Goal: Check status: Check status

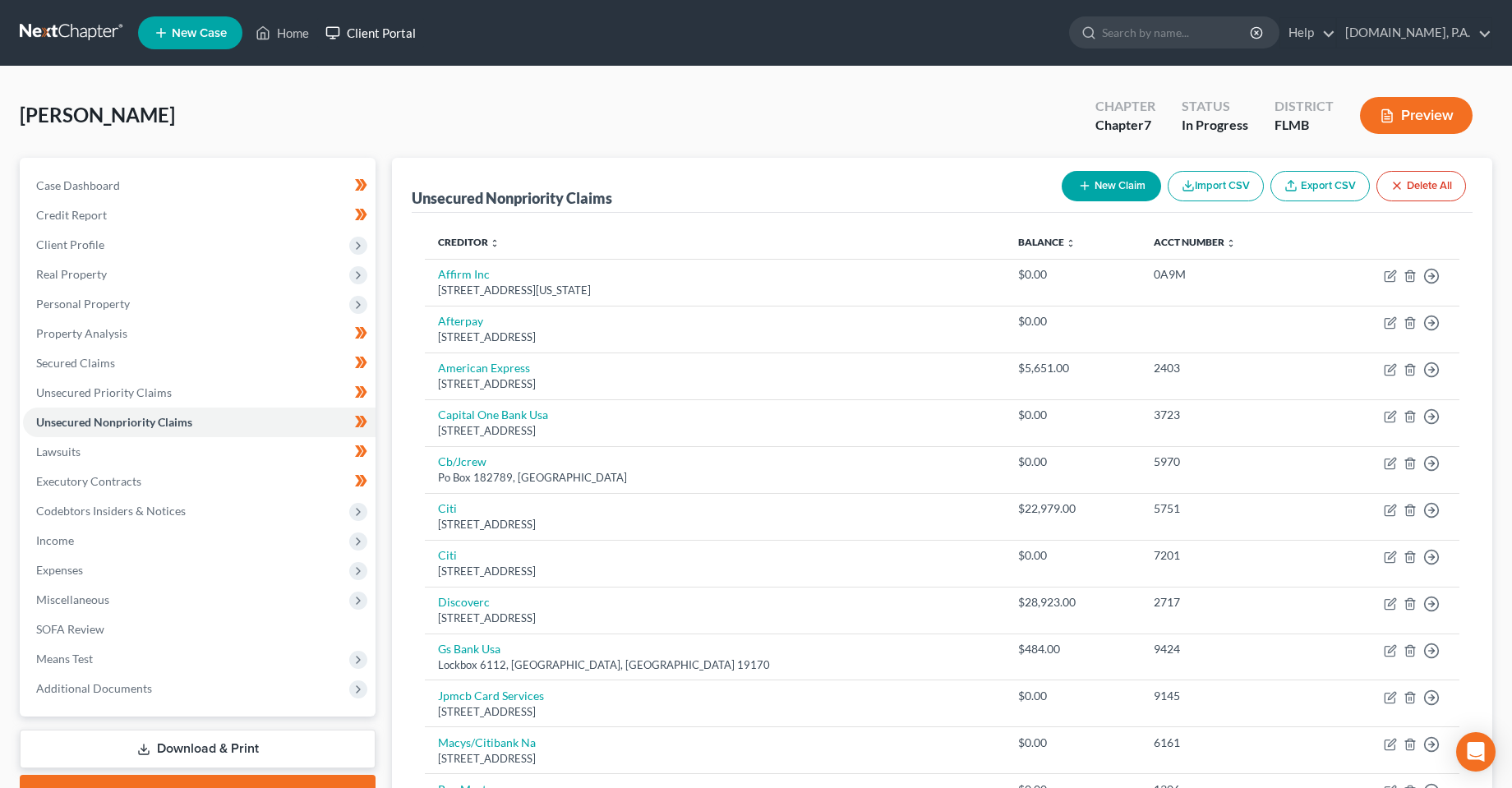
drag, startPoint x: 367, startPoint y: 27, endPoint x: 442, endPoint y: 45, distance: 77.1
click at [367, 27] on link "Client Portal" at bounding box center [370, 33] width 107 height 29
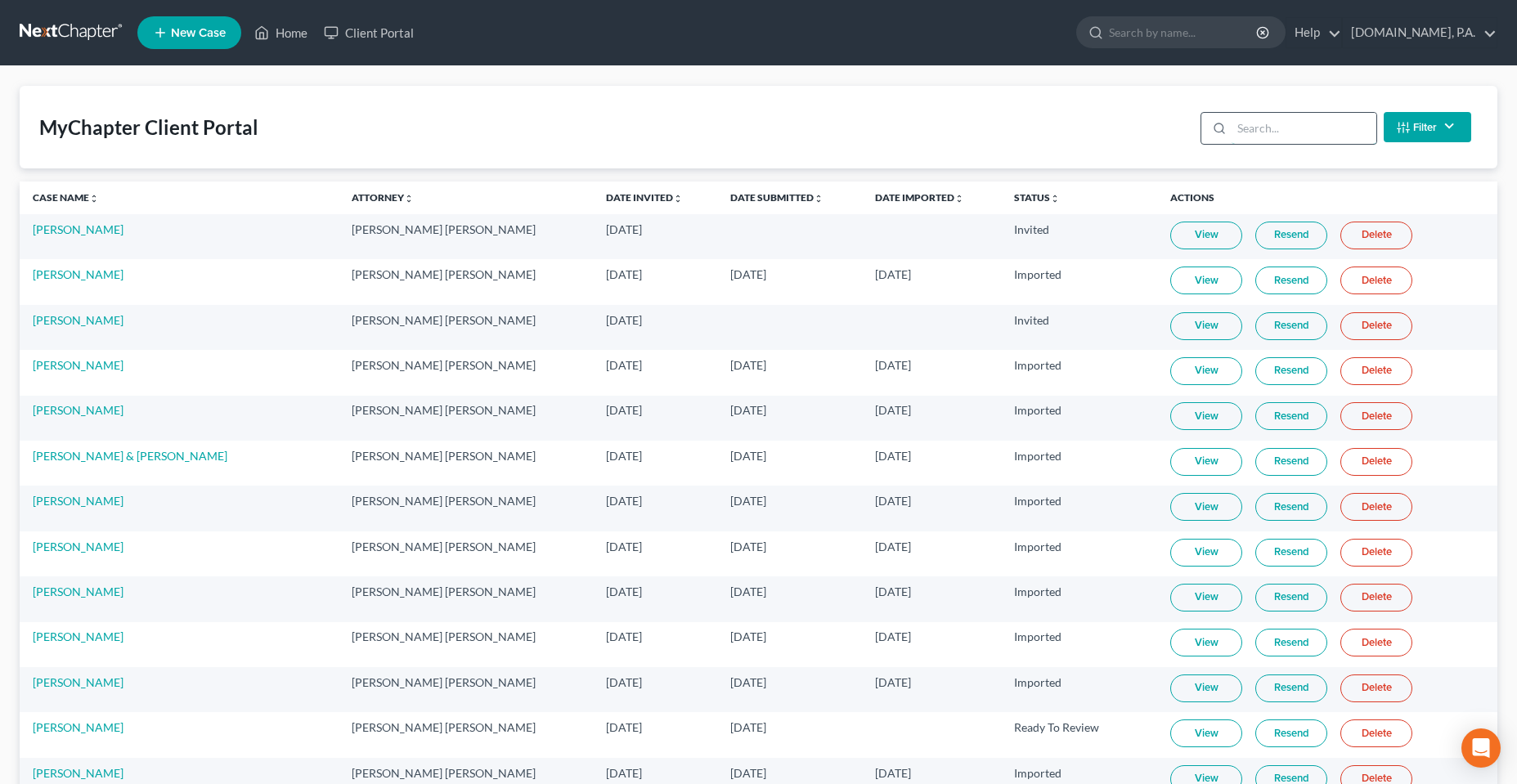
click at [1248, 137] on input "search" at bounding box center [1303, 128] width 145 height 31
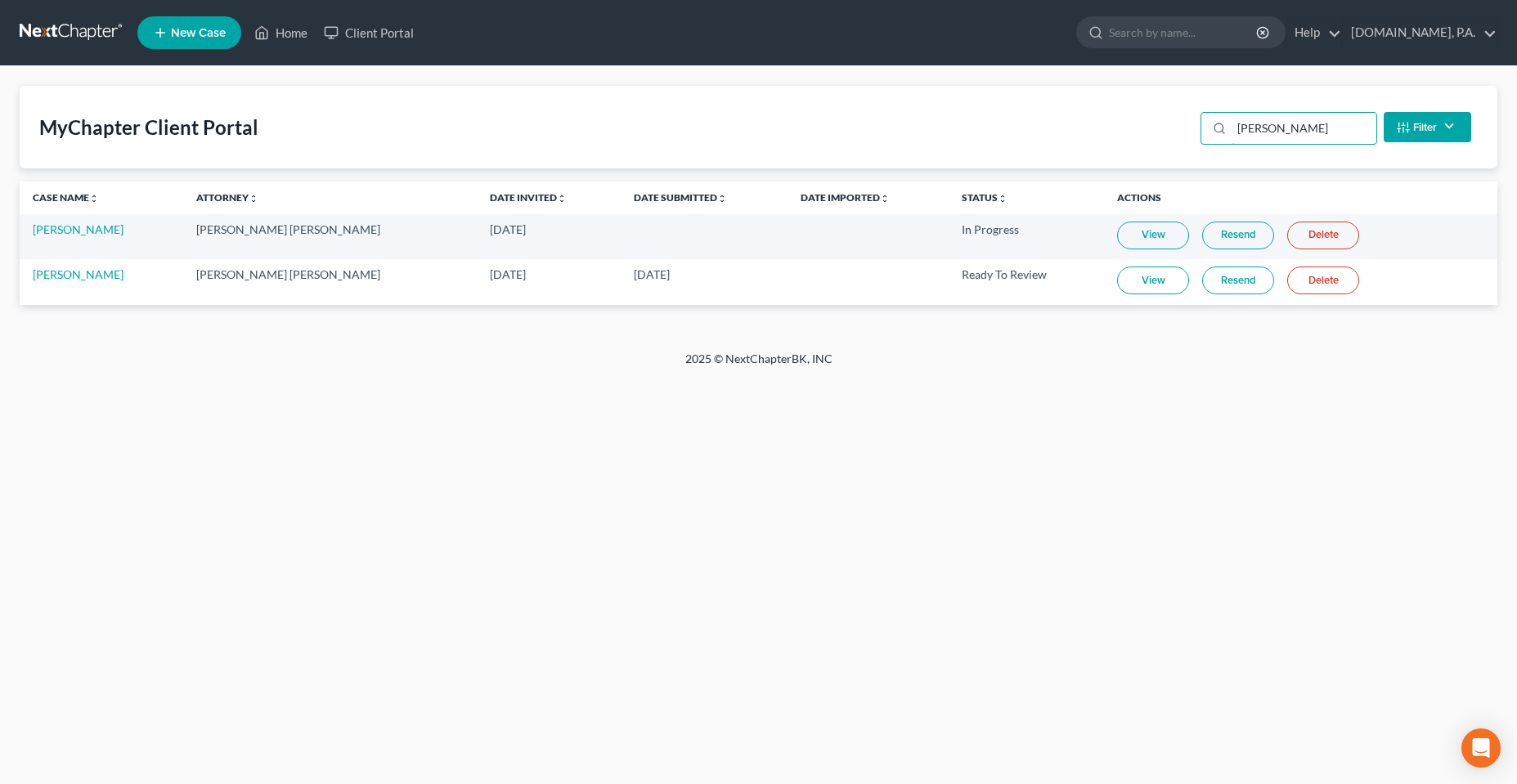
type input "[PERSON_NAME]"
click at [1118, 235] on link "View" at bounding box center [1154, 235] width 72 height 28
click at [1227, 237] on link "Resend" at bounding box center [1238, 235] width 72 height 28
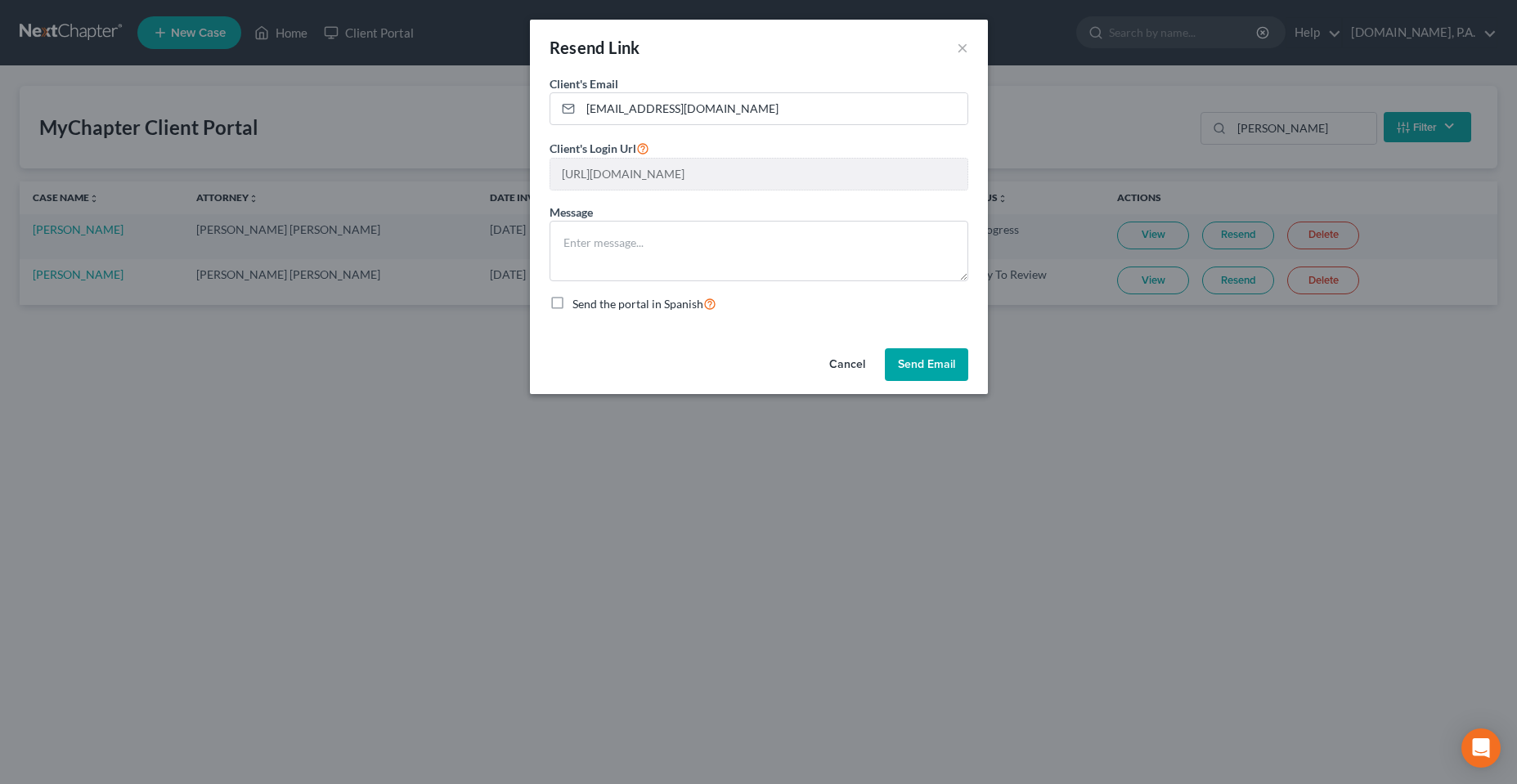
click at [788, 363] on div "Cancel Send Email" at bounding box center [759, 368] width 458 height 52
click at [841, 363] on button "Cancel" at bounding box center [847, 364] width 62 height 32
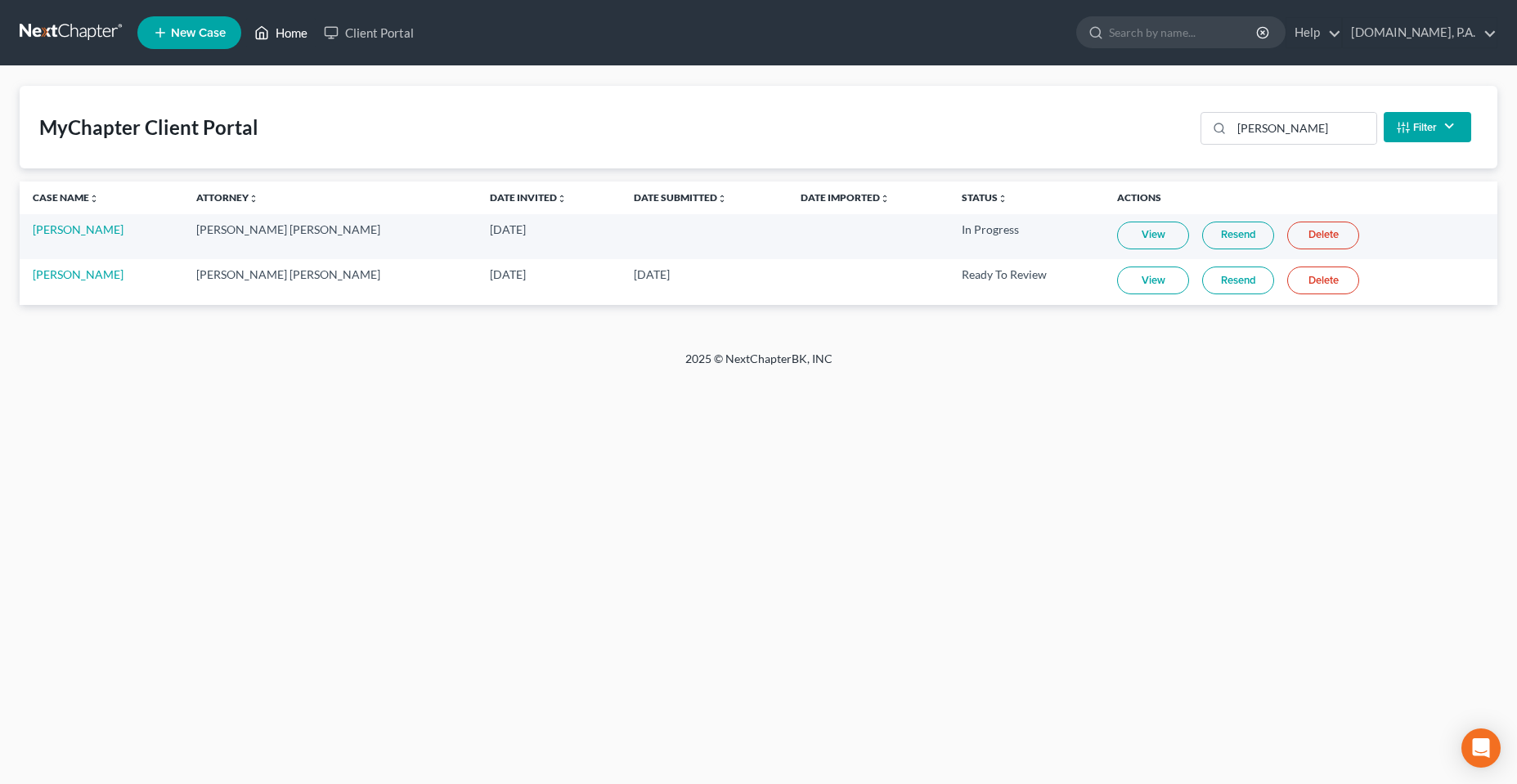
click at [268, 46] on link "Home" at bounding box center [280, 32] width 69 height 29
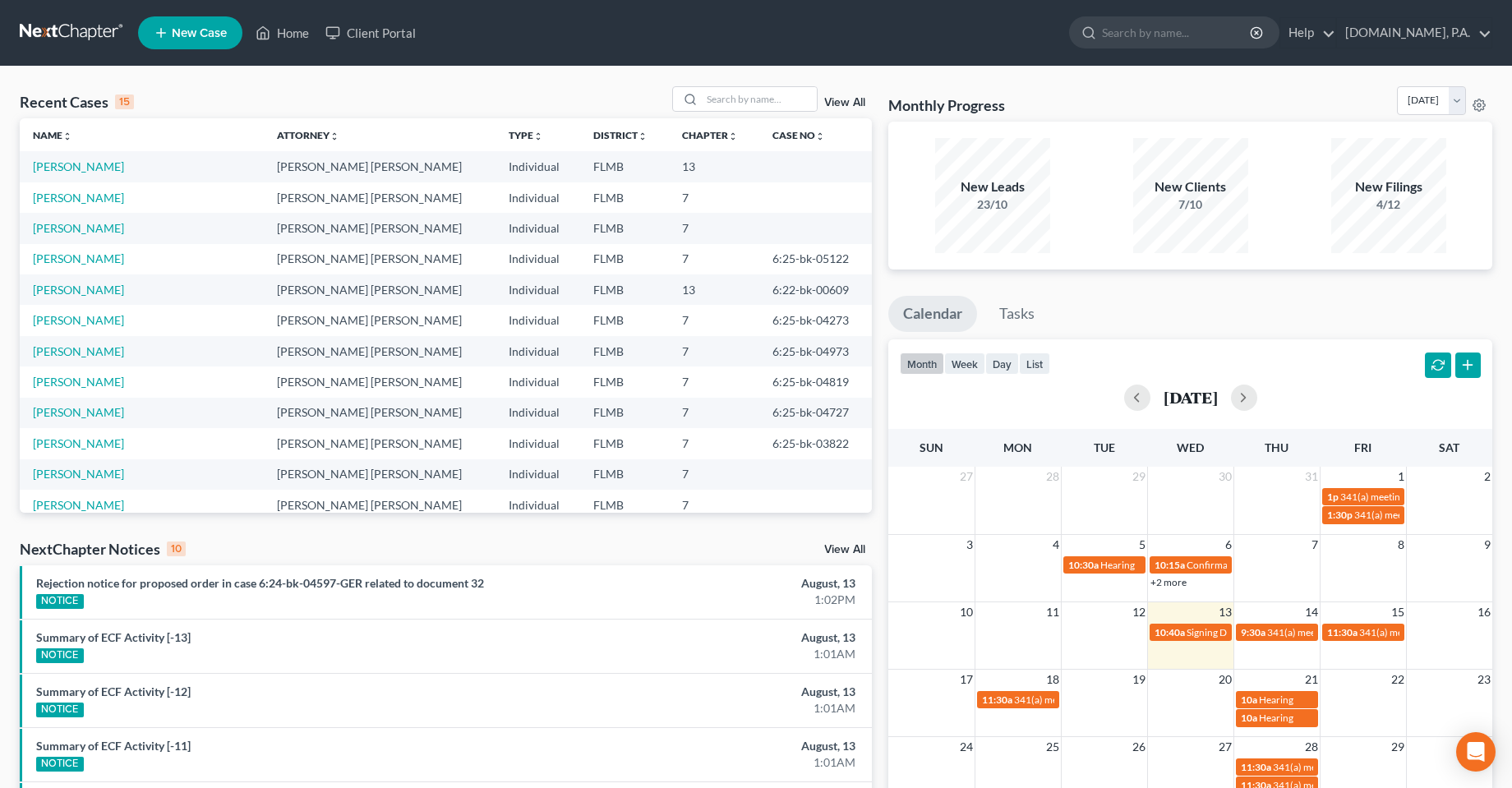
click at [570, 44] on ul "New Case Home Client Portal - No Result - See all results Or Press Enter... Hel…" at bounding box center [815, 33] width 1354 height 43
